Goal: Navigation & Orientation: Find specific page/section

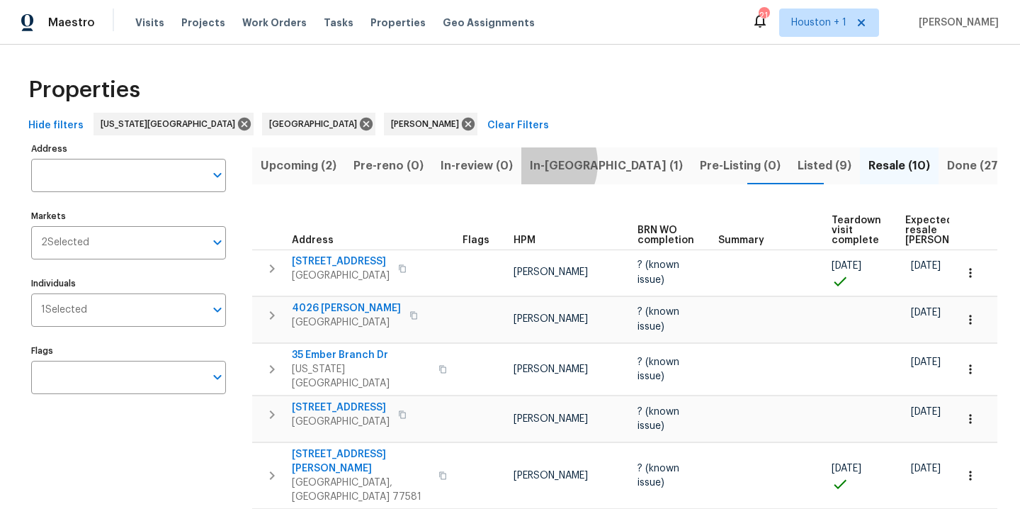
click at [530, 163] on span "In-reno (1)" at bounding box center [606, 166] width 153 height 20
